Goal: Information Seeking & Learning: Check status

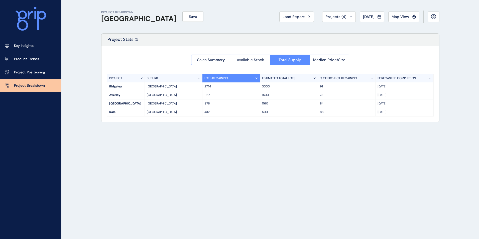
click at [260, 59] on span "Available Stock" at bounding box center [250, 59] width 27 height 5
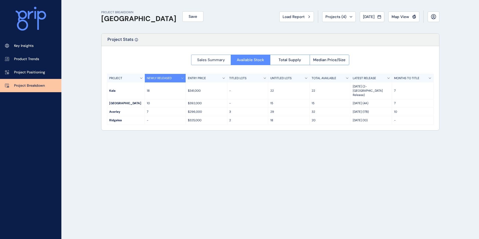
click at [221, 60] on span "Sales Summary" at bounding box center [211, 59] width 28 height 5
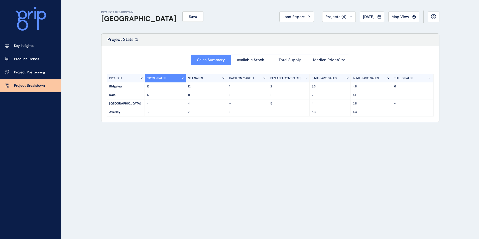
click at [294, 59] on span "Total Supply" at bounding box center [290, 59] width 23 height 5
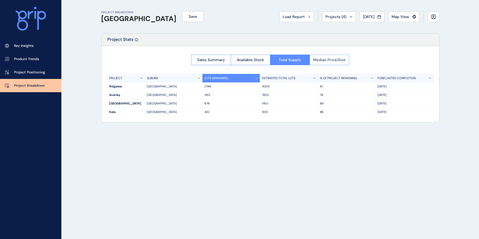
click at [311, 59] on button "Median Price/Size" at bounding box center [330, 60] width 40 height 11
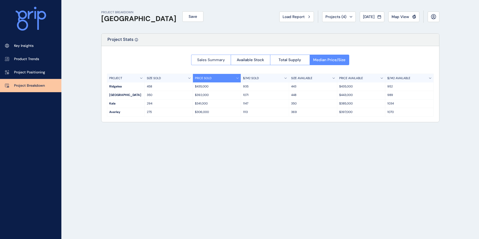
click at [229, 60] on button "Sales Summary" at bounding box center [211, 60] width 40 height 11
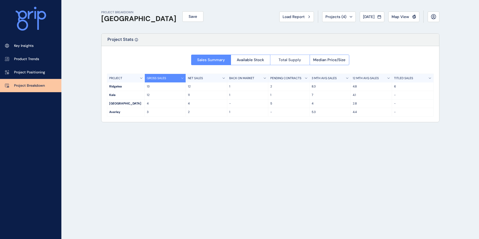
click at [290, 57] on span "Total Supply" at bounding box center [290, 59] width 23 height 5
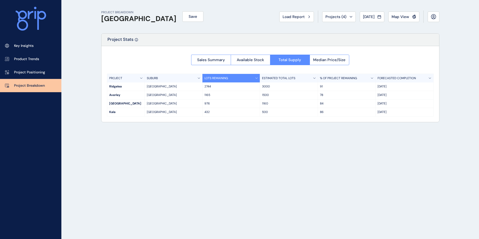
drag, startPoint x: 390, startPoint y: 87, endPoint x: 384, endPoint y: 87, distance: 6.0
click at [384, 87] on p "[DATE]" at bounding box center [405, 86] width 54 height 4
drag, startPoint x: 384, startPoint y: 87, endPoint x: 389, endPoint y: 85, distance: 5.7
click at [389, 85] on p "[DATE]" at bounding box center [405, 86] width 54 height 4
drag, startPoint x: 271, startPoint y: 111, endPoint x: 264, endPoint y: 112, distance: 7.6
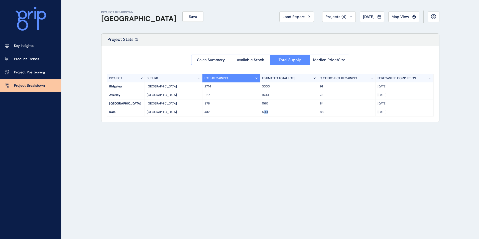
click at [264, 112] on p "500" at bounding box center [288, 112] width 53 height 4
drag, startPoint x: 264, startPoint y: 112, endPoint x: 268, endPoint y: 117, distance: 6.9
click at [268, 117] on div "Sales Summary Available Stock Total Supply Median Price/Size PROJECT SUBURB LOT…" at bounding box center [270, 84] width 338 height 76
